Goal: Navigation & Orientation: Find specific page/section

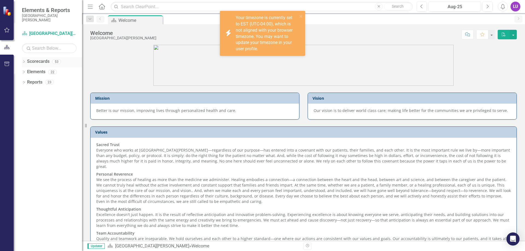
click at [24, 62] on icon "Dropdown" at bounding box center [24, 62] width 4 height 3
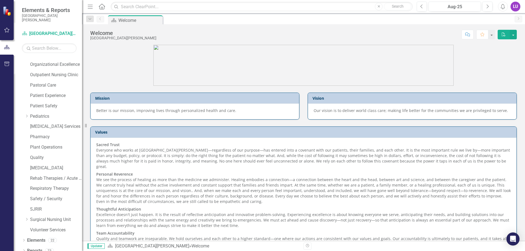
scroll to position [334, 0]
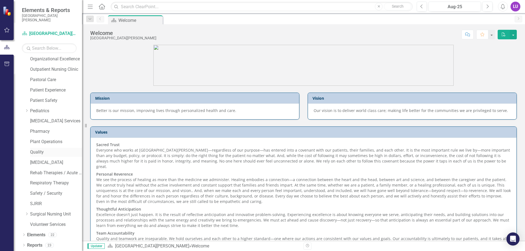
click at [44, 152] on link "Quality" at bounding box center [56, 152] width 52 height 6
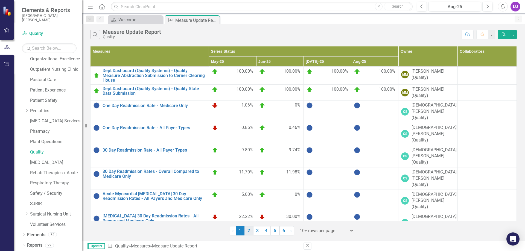
click at [251, 233] on link "2" at bounding box center [249, 231] width 9 height 9
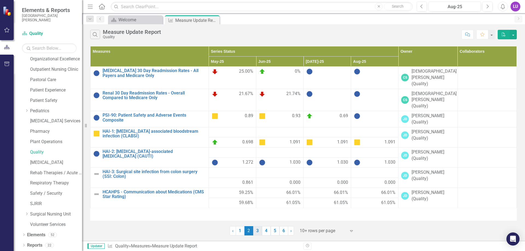
click at [259, 232] on link "3" at bounding box center [257, 231] width 9 height 9
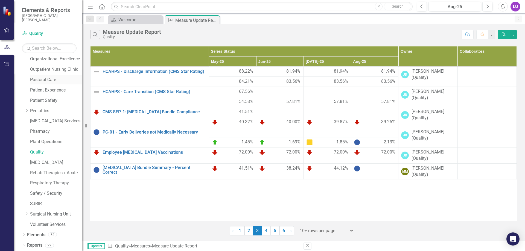
click at [48, 82] on link "Pastoral Care" at bounding box center [56, 80] width 52 height 6
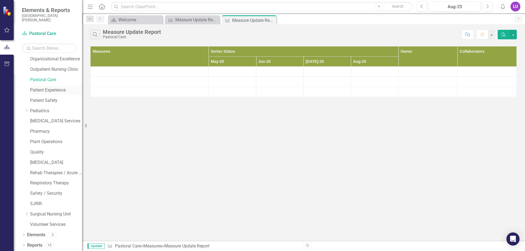
click at [53, 89] on link "Patient Experience" at bounding box center [56, 90] width 52 height 6
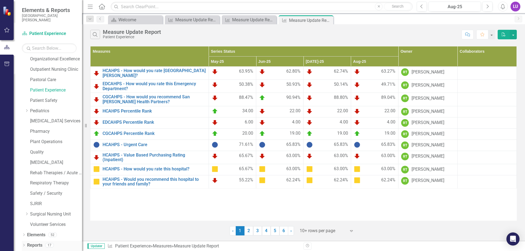
click at [33, 248] on link "Reports" at bounding box center [34, 246] width 15 height 6
click at [25, 247] on icon "Dropdown" at bounding box center [24, 246] width 4 height 3
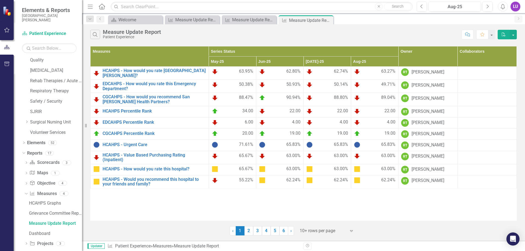
scroll to position [453, 0]
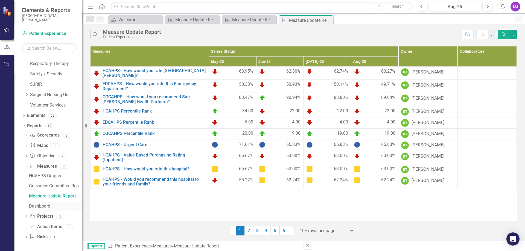
click at [44, 208] on div "Dashboard" at bounding box center [55, 206] width 53 height 5
